Goal: Navigation & Orientation: Go to known website

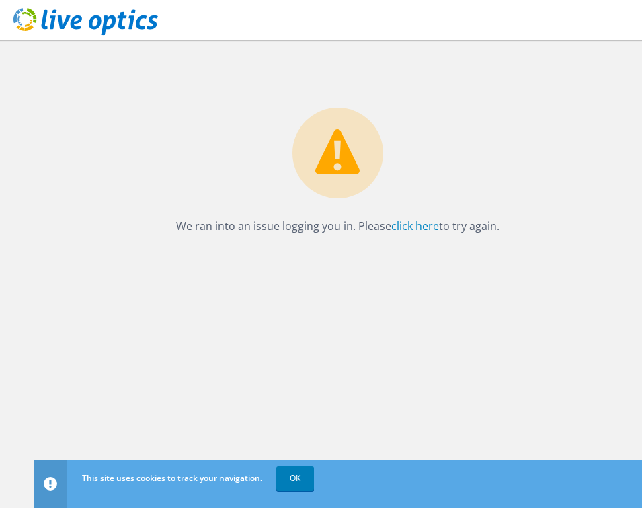
click at [413, 229] on link "click here" at bounding box center [415, 226] width 48 height 15
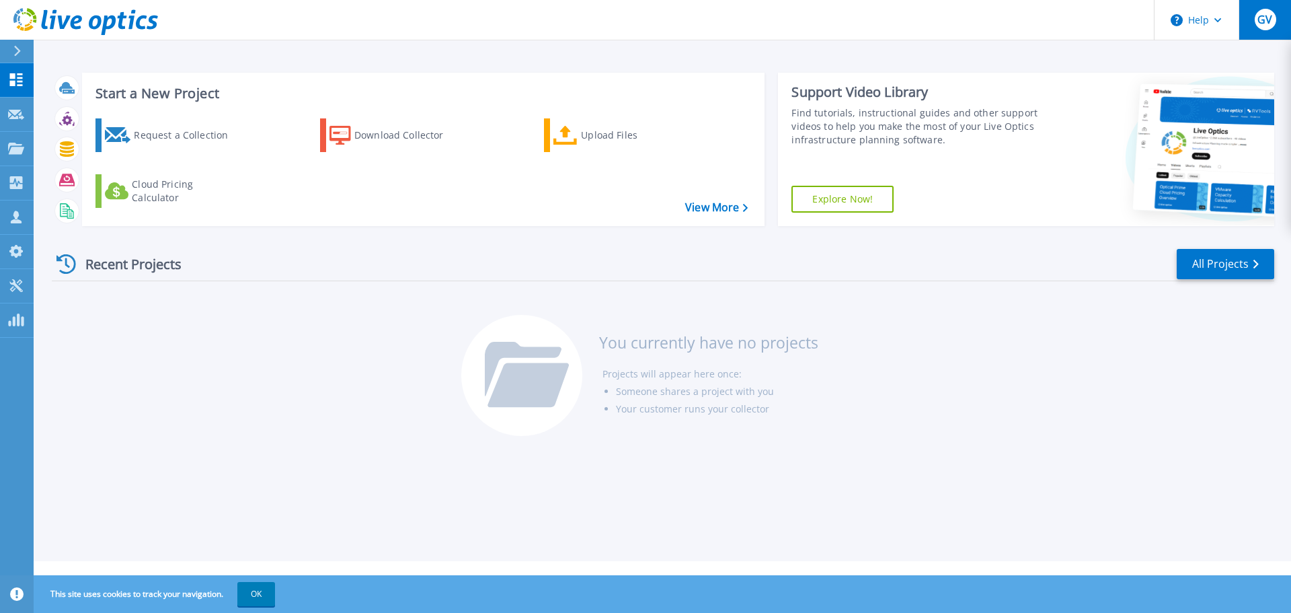
click at [652, 26] on button "GV" at bounding box center [1265, 20] width 52 height 40
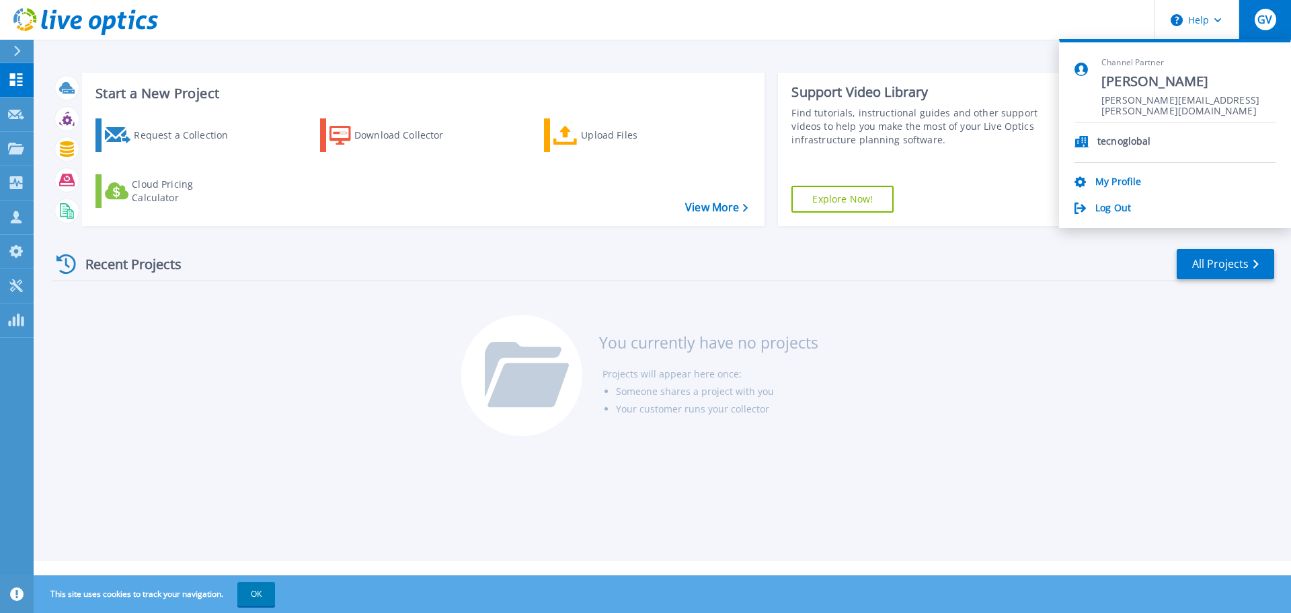
click at [652, 22] on div "GV" at bounding box center [1266, 20] width 22 height 22
